Goal: Information Seeking & Learning: Learn about a topic

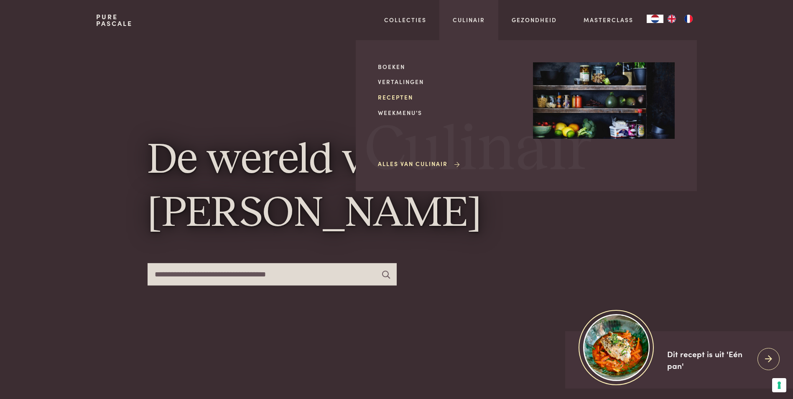
click at [395, 98] on link "Recepten" at bounding box center [449, 97] width 142 height 9
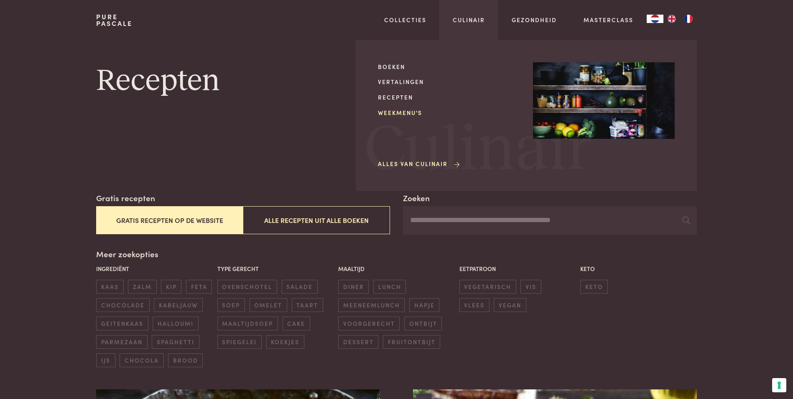
click at [400, 115] on link "Weekmenu's" at bounding box center [449, 112] width 142 height 9
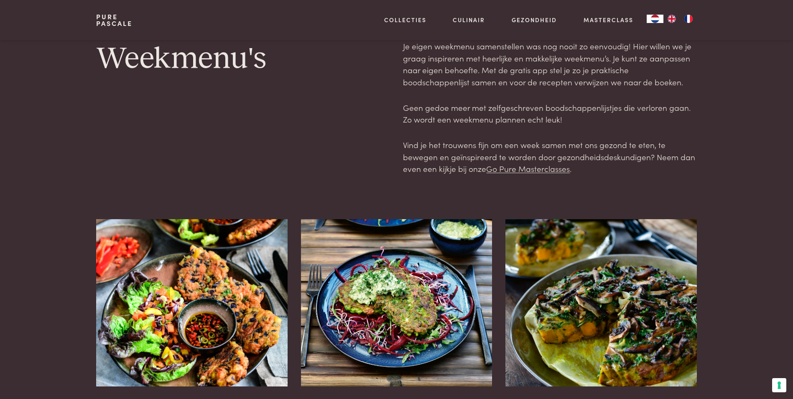
scroll to position [251, 0]
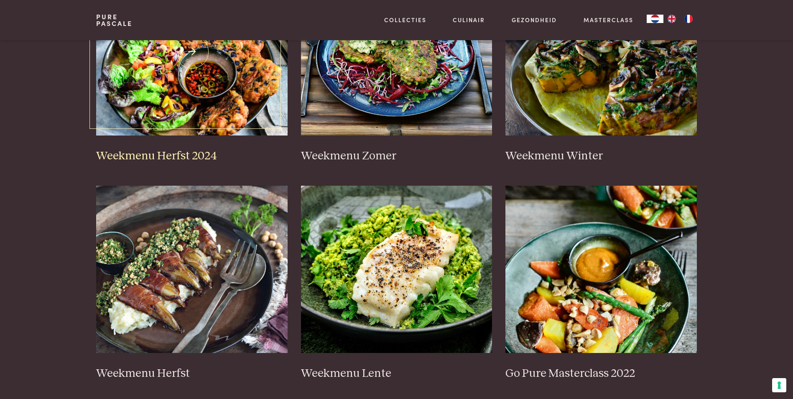
click at [230, 104] on img at bounding box center [191, 51] width 191 height 167
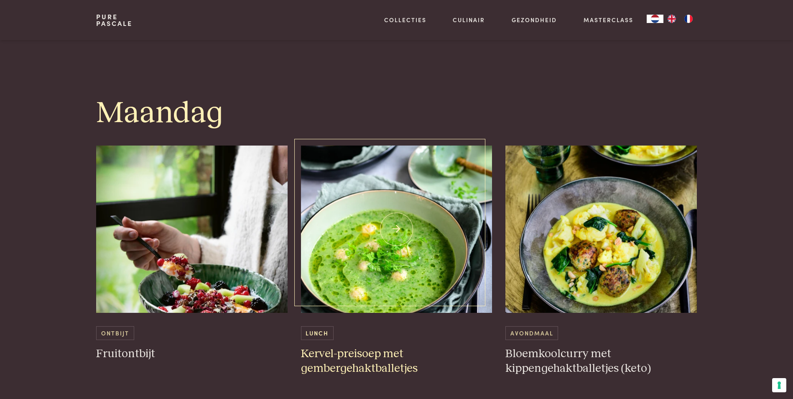
scroll to position [502, 0]
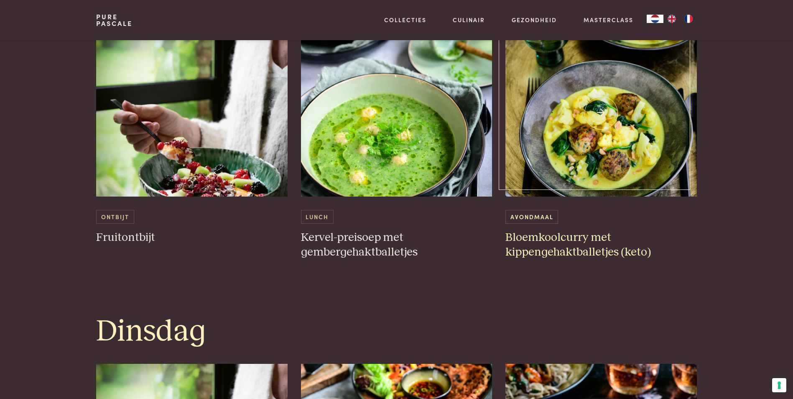
click at [602, 154] on img at bounding box center [600, 112] width 191 height 167
click at [370, 178] on img at bounding box center [396, 112] width 191 height 167
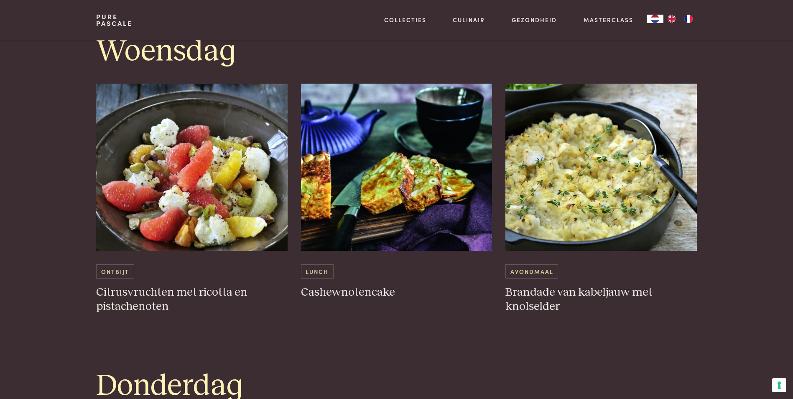
scroll to position [1129, 0]
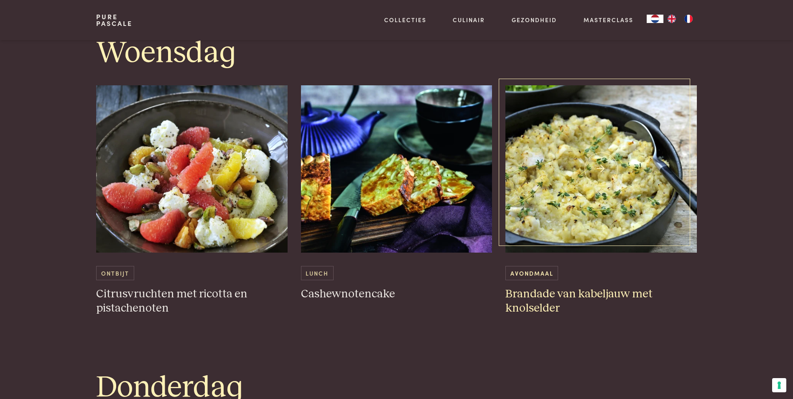
click at [607, 185] on img at bounding box center [600, 168] width 191 height 167
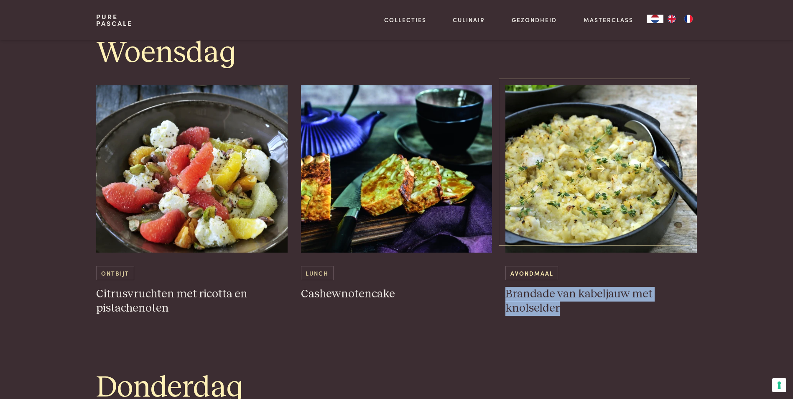
drag, startPoint x: 503, startPoint y: 293, endPoint x: 581, endPoint y: 311, distance: 79.8
click at [581, 311] on div "Ontbijt Citrusvruchten met ricotta en pistachenoten Lunch Cashewnotencake Avond…" at bounding box center [396, 200] width 600 height 230
drag, startPoint x: 581, startPoint y: 311, endPoint x: 547, endPoint y: 305, distance: 34.4
copy h3 "Brandade van kabeljauw met knolselder"
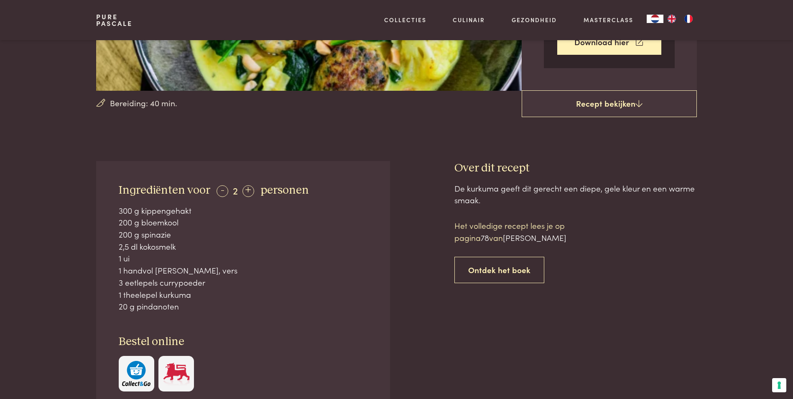
scroll to position [293, 0]
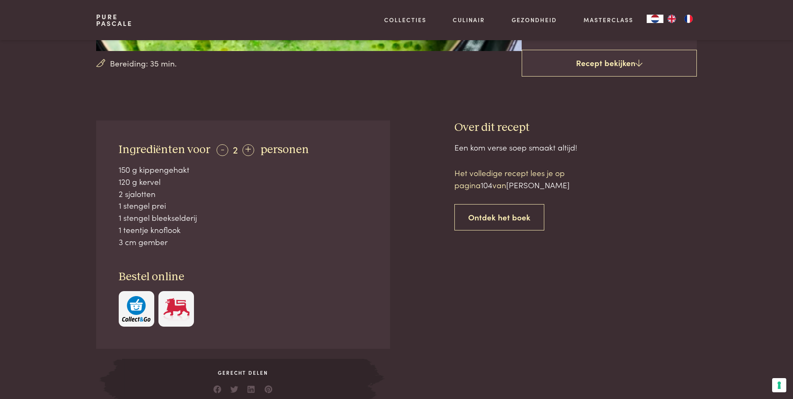
scroll to position [251, 0]
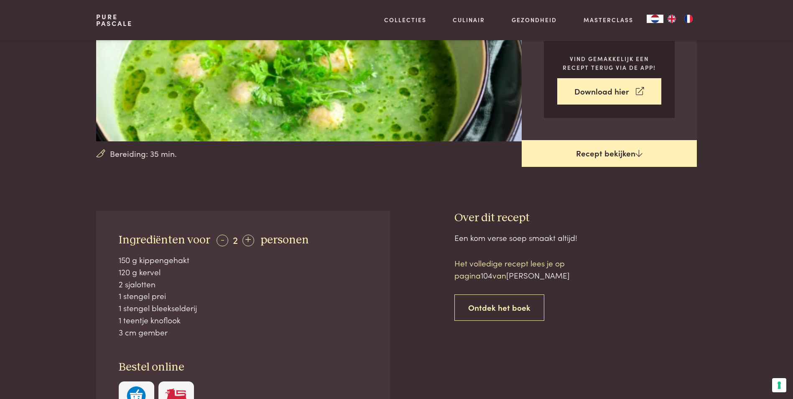
click at [622, 159] on link "Recept bekijken" at bounding box center [609, 153] width 175 height 27
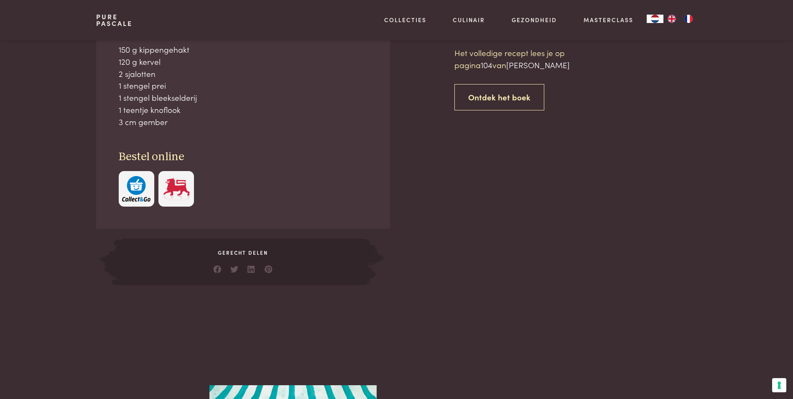
scroll to position [378, 0]
click at [525, 66] on span "Chez Pascale" at bounding box center [538, 64] width 64 height 11
click at [501, 95] on link "Ontdek het boek" at bounding box center [499, 97] width 90 height 26
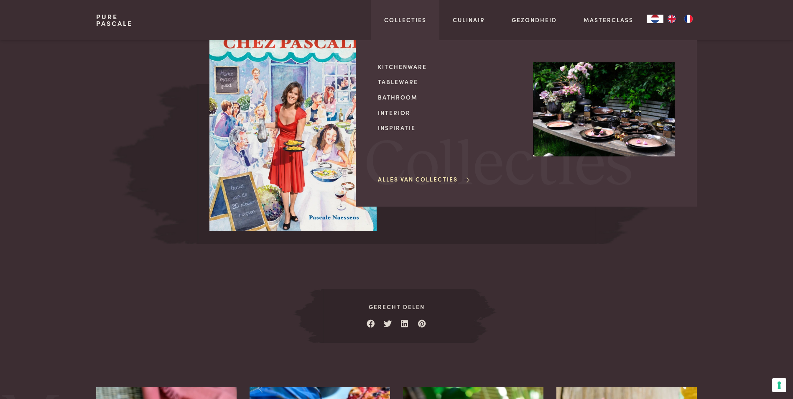
scroll to position [751, 0]
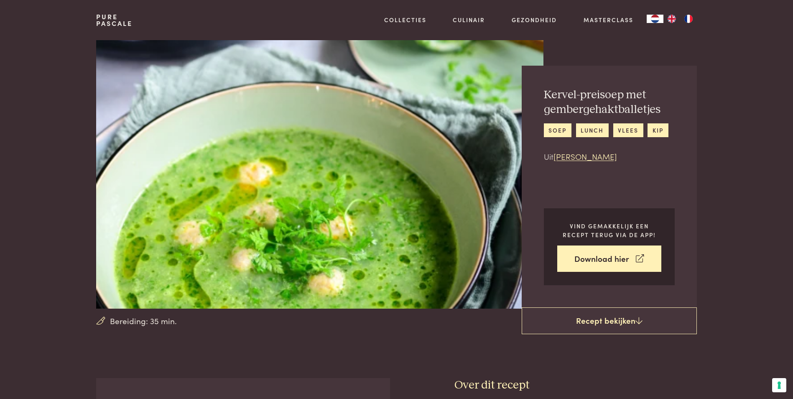
scroll to position [378, 0]
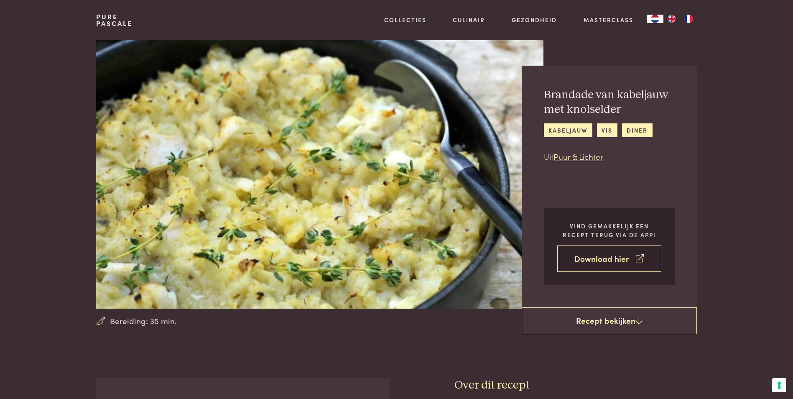
click at [601, 258] on link "Download hier" at bounding box center [609, 258] width 104 height 26
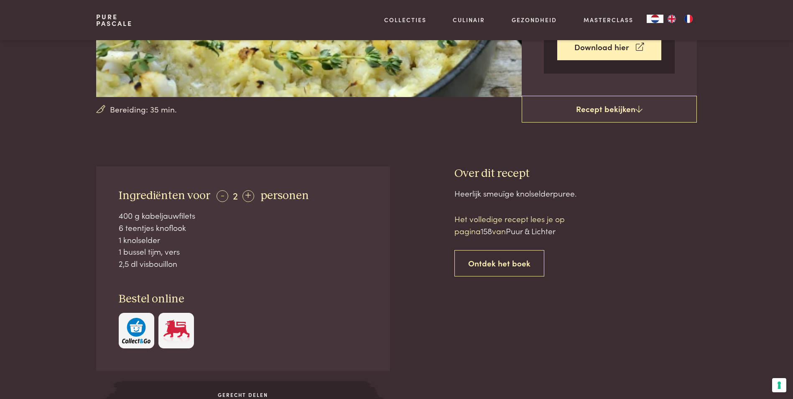
scroll to position [209, 0]
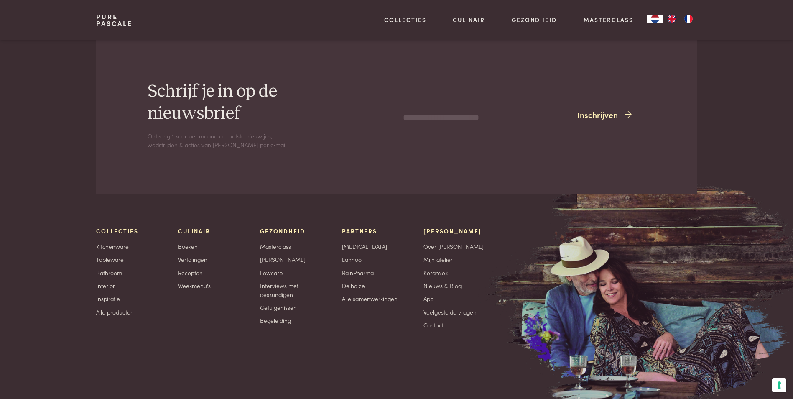
scroll to position [1720, 0]
